Goal: Information Seeking & Learning: Learn about a topic

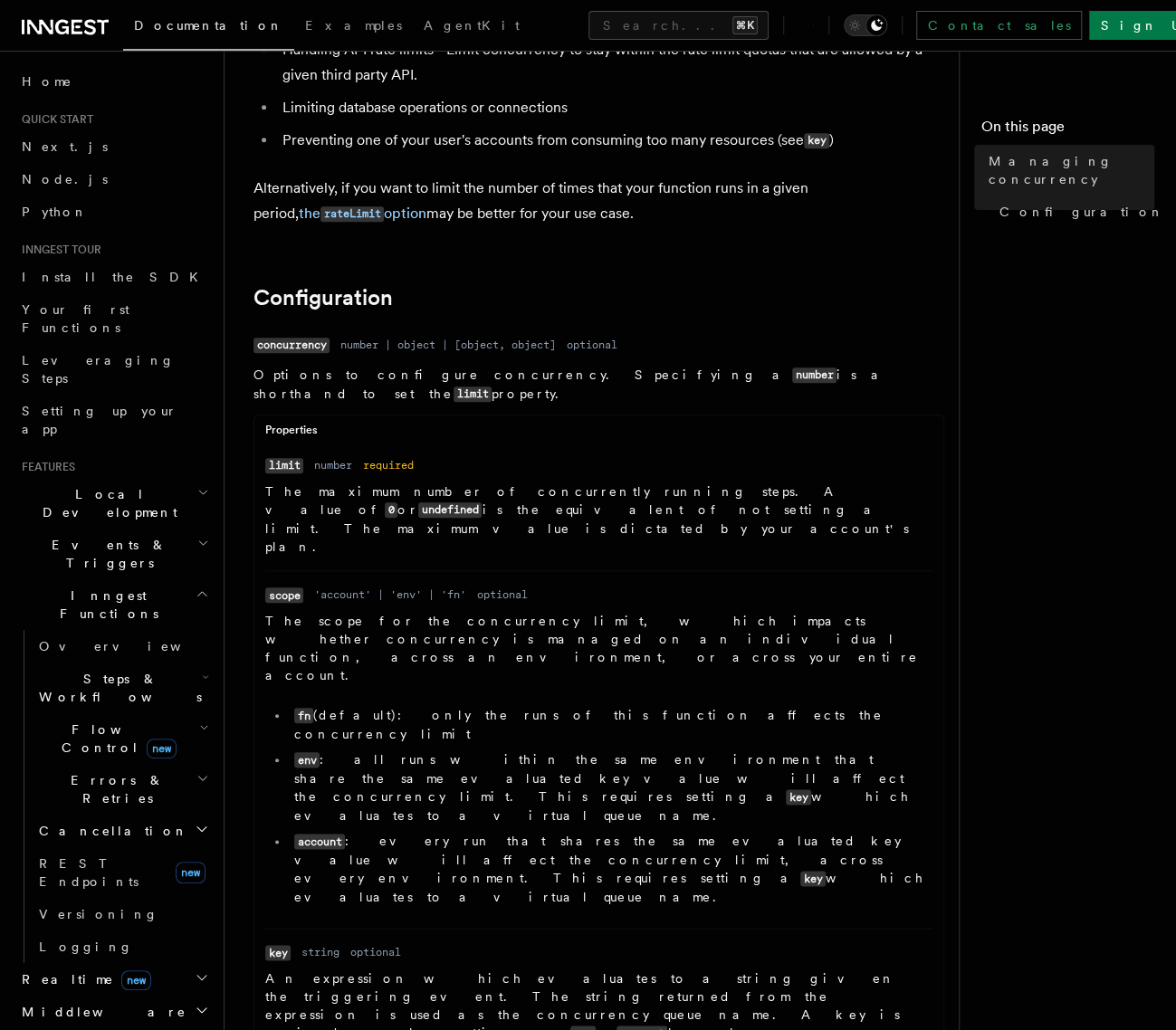
scroll to position [62, 0]
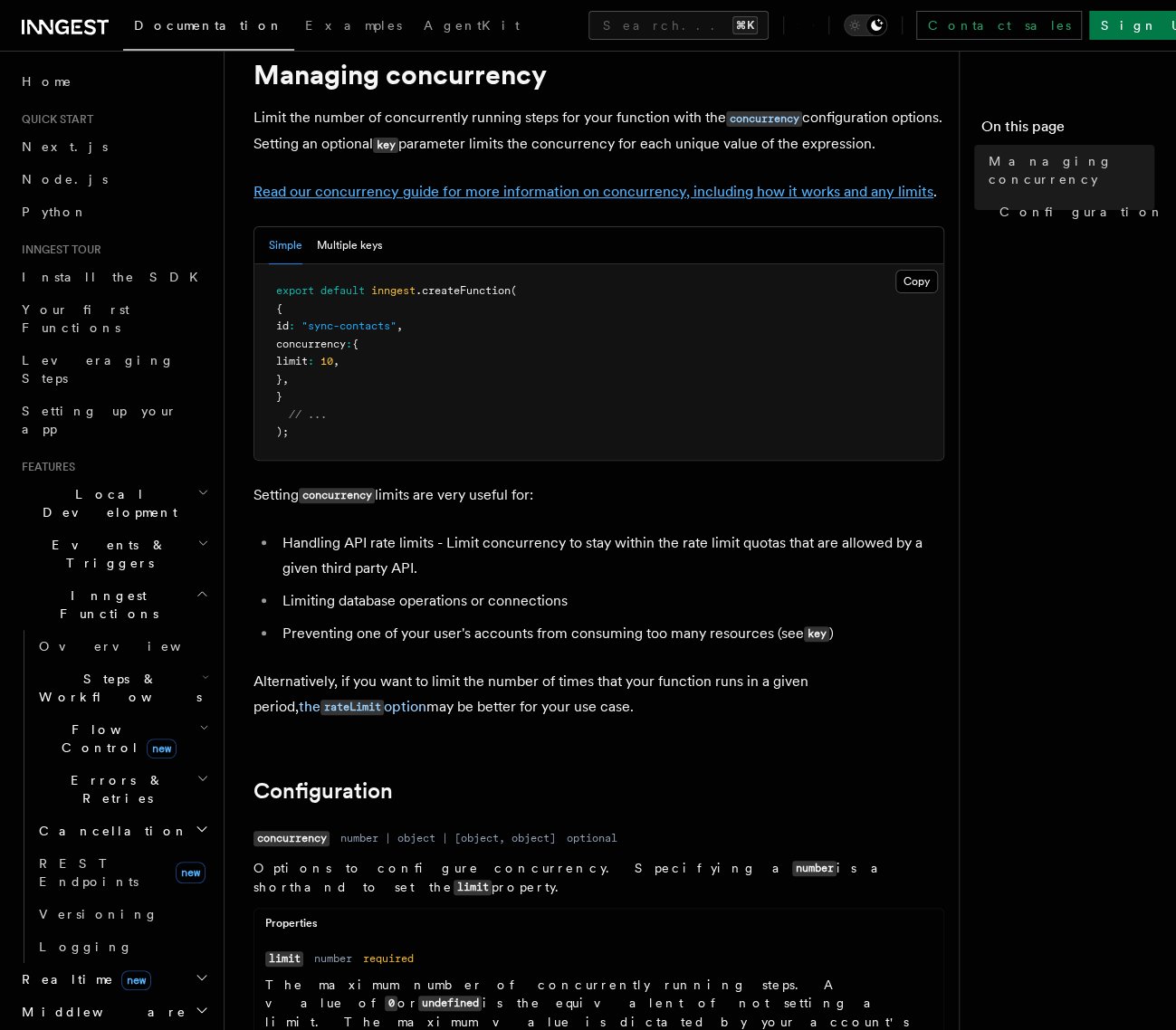
click at [660, 191] on link "Read our concurrency guide for more information on concurrency, including how i…" at bounding box center [593, 191] width 680 height 17
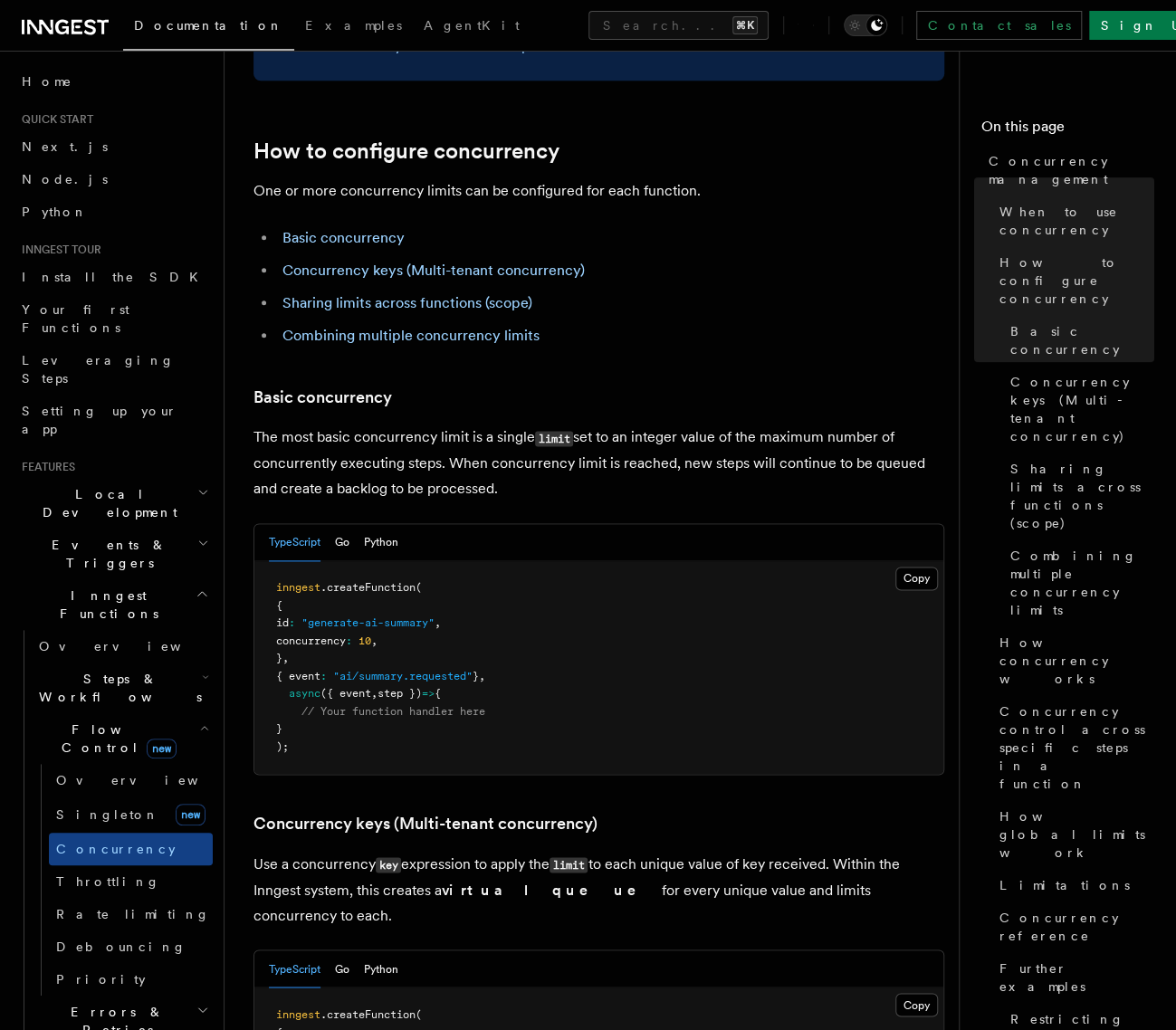
scroll to position [920, 0]
click at [585, 424] on p "The most basic concurrency limit is a single limit set to an integer value of t…" at bounding box center [599, 462] width 691 height 77
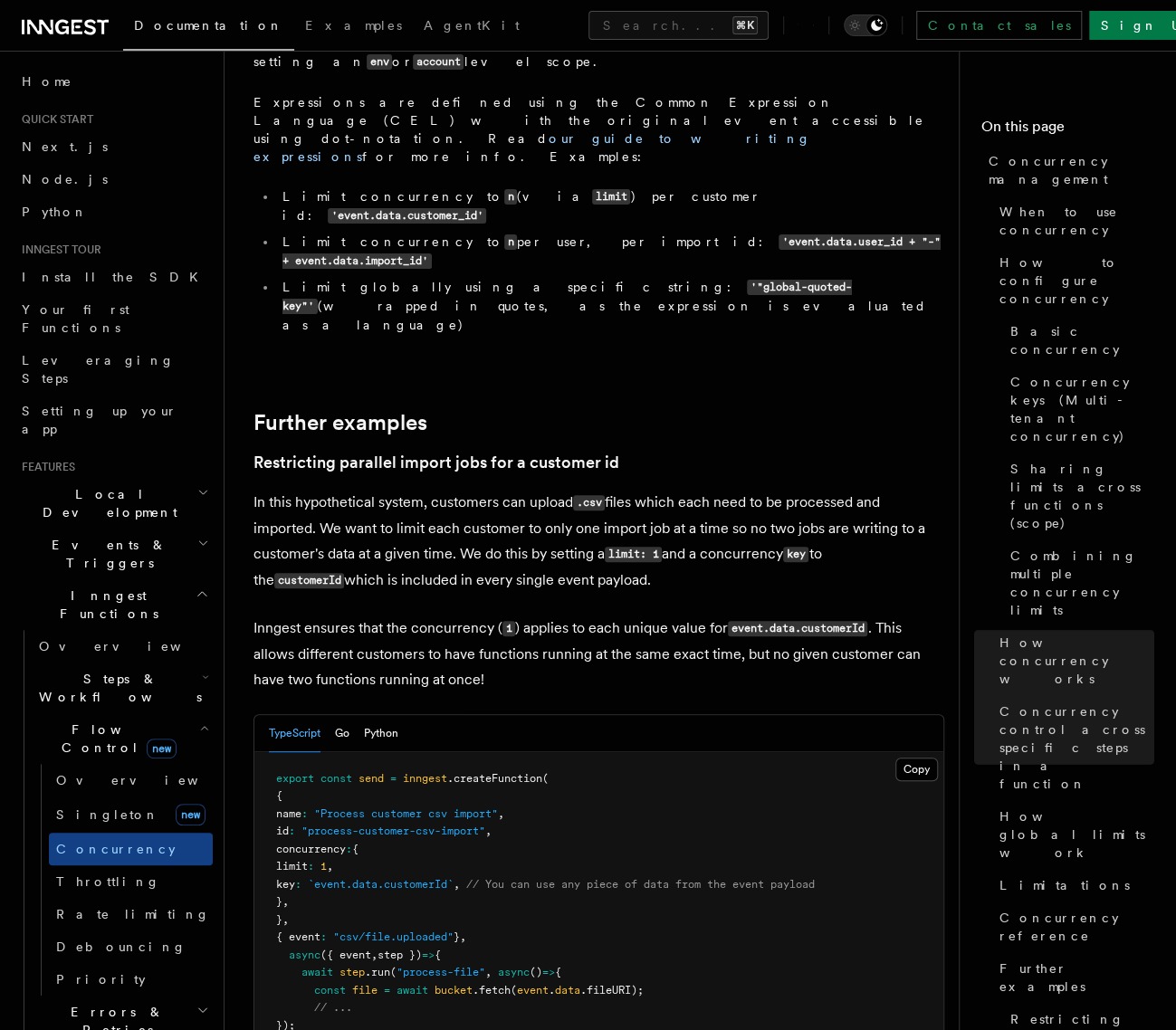
scroll to position [7096, 0]
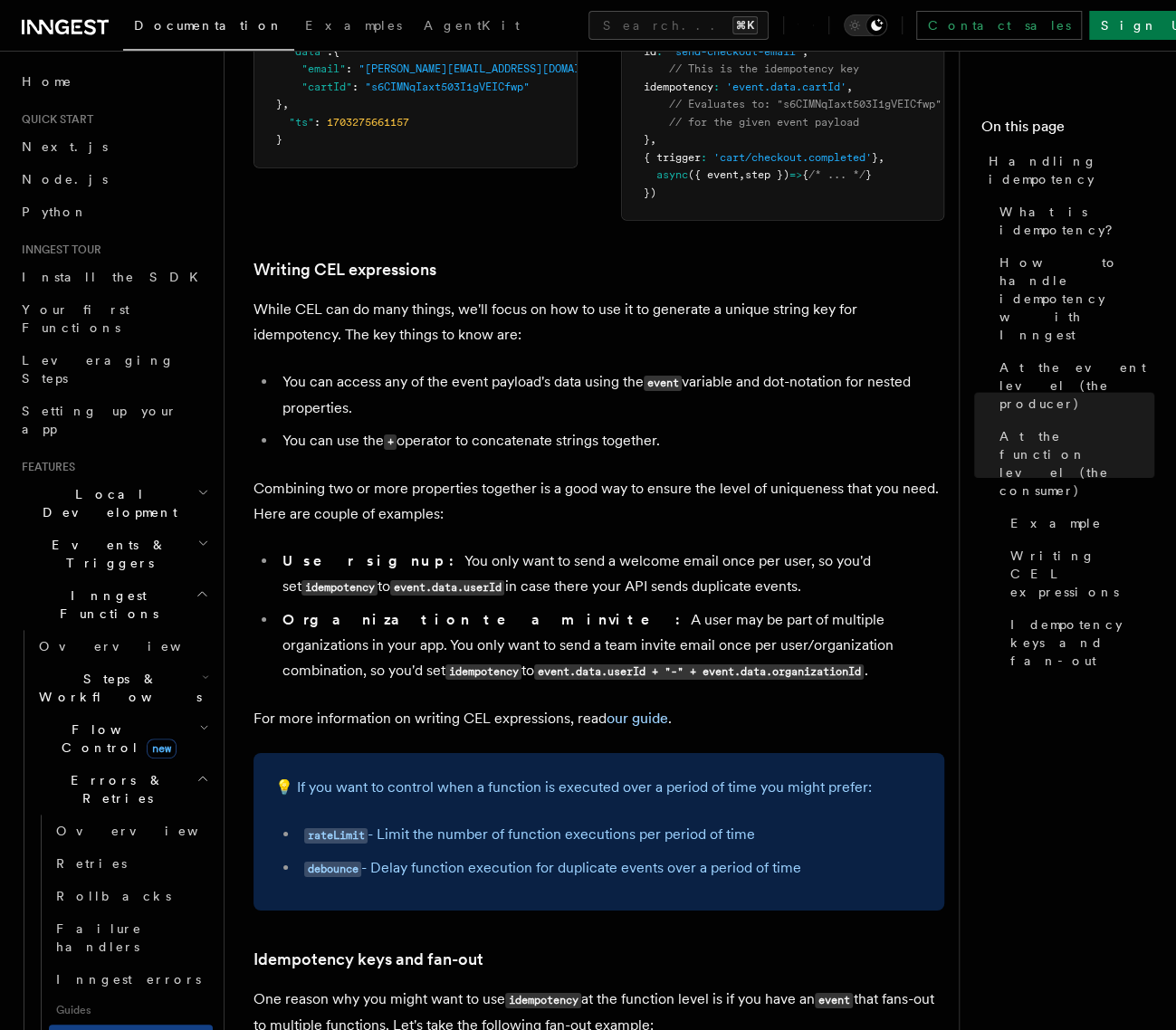
scroll to position [2668, 0]
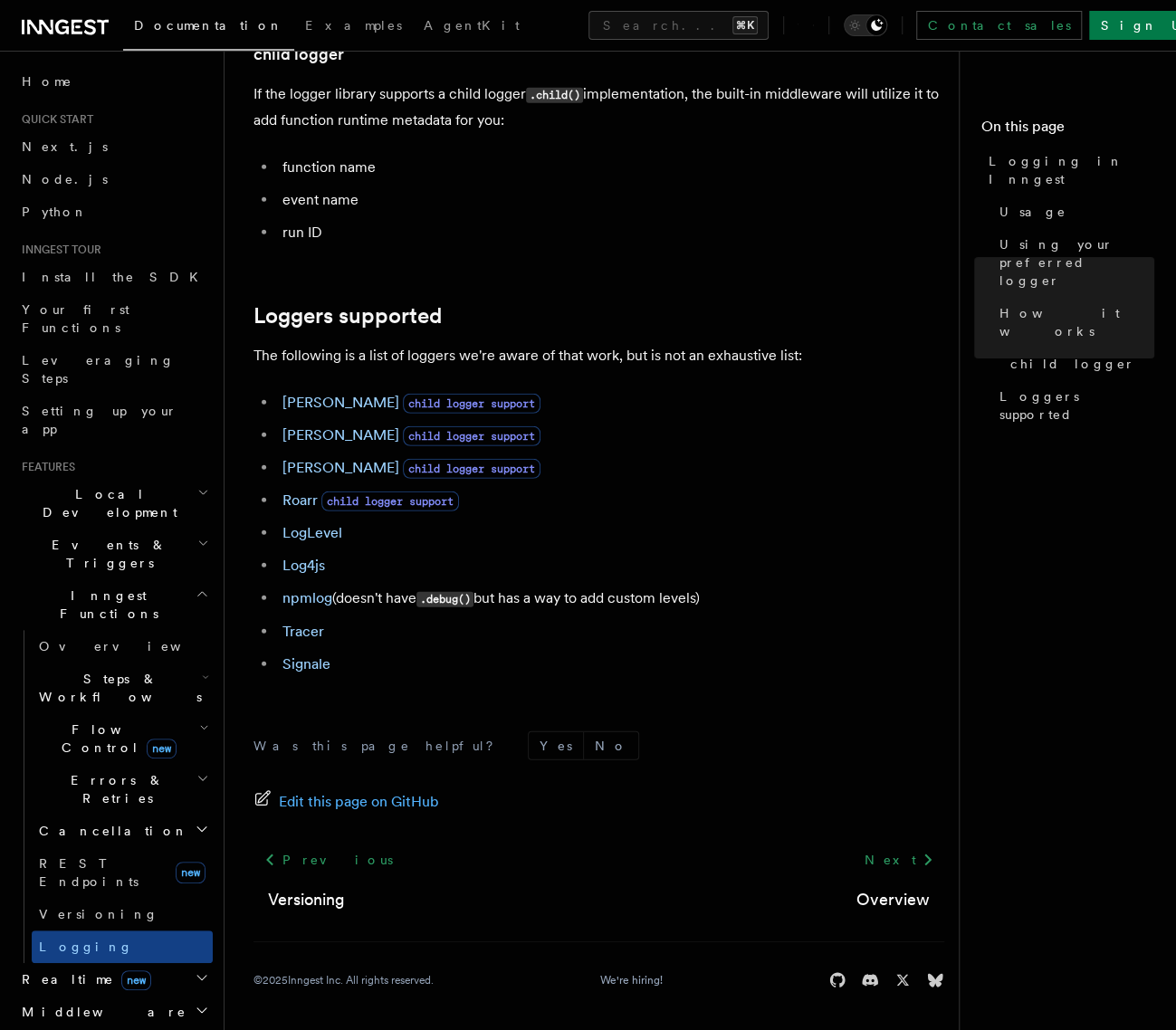
scroll to position [2332, 0]
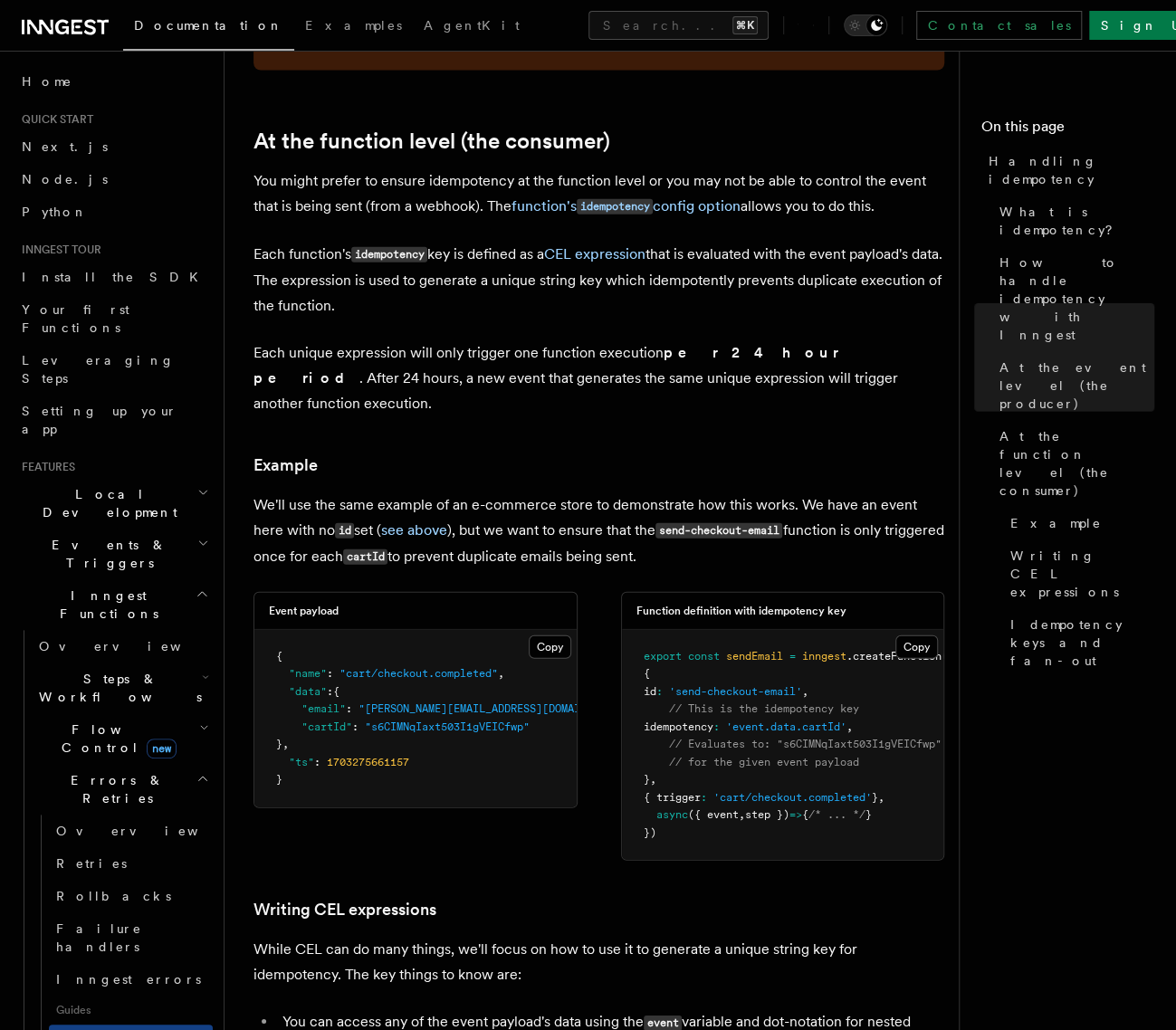
scroll to position [2086, 0]
